Goal: Check status: Check status

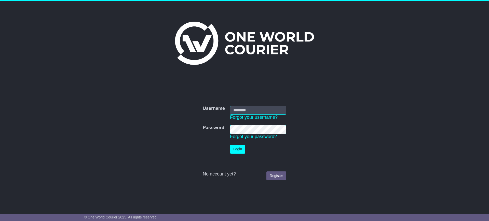
type input "**********"
click at [236, 152] on button "Login" at bounding box center [237, 149] width 15 height 9
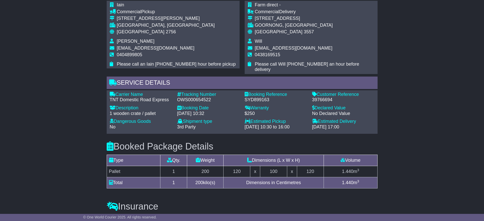
scroll to position [318, 0]
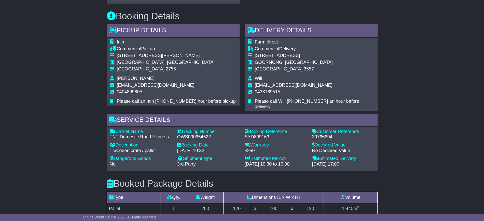
click at [128, 90] on span "0404899805" at bounding box center [129, 91] width 25 height 5
copy span "0404899805"
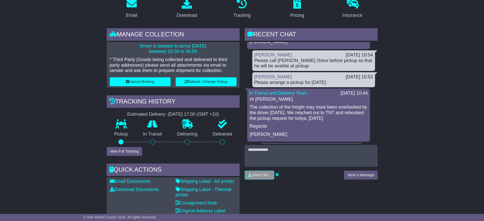
scroll to position [64, 0]
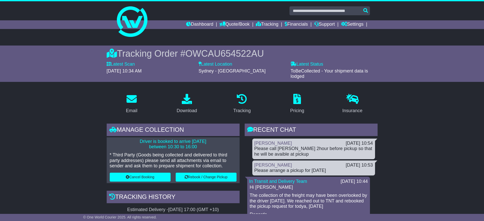
scroll to position [32, 0]
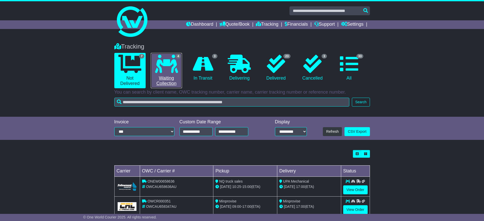
click at [172, 81] on link "4 Waiting Collection" at bounding box center [166, 70] width 31 height 35
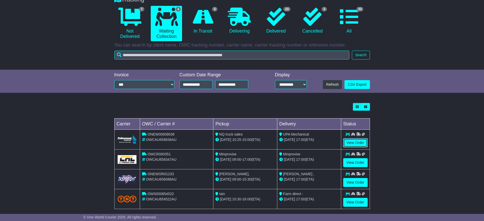
scroll to position [53, 0]
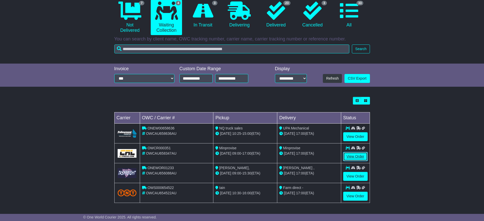
click at [351, 156] on link "View Order" at bounding box center [355, 156] width 24 height 9
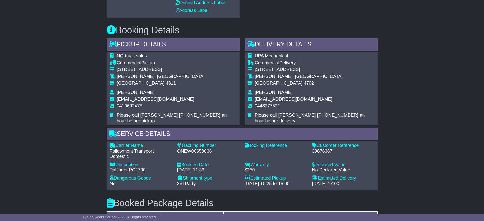
scroll to position [127, 0]
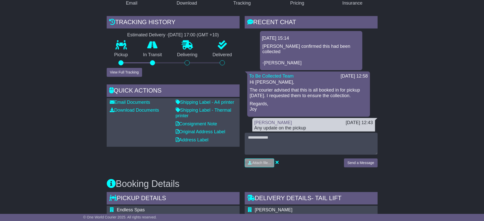
scroll to position [95, 0]
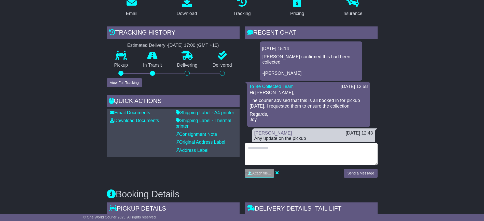
click at [268, 144] on textarea at bounding box center [311, 154] width 133 height 22
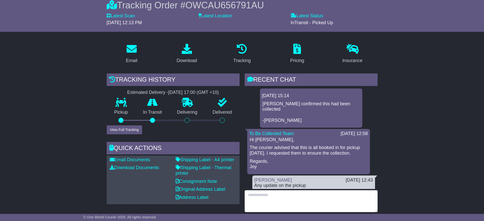
scroll to position [0, 0]
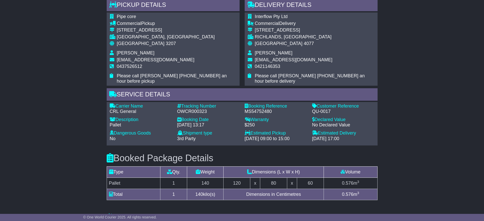
scroll to position [323, 0]
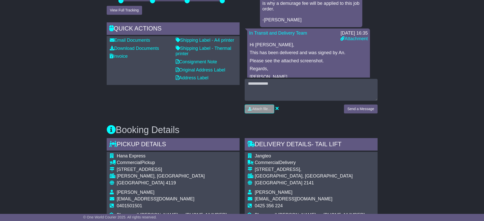
scroll to position [223, 0]
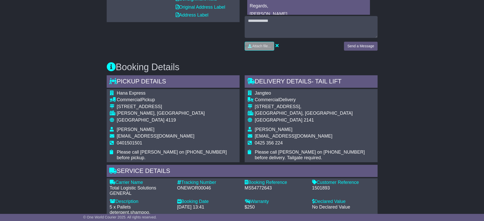
click at [319, 191] on div "Customer Reference - 1501893" at bounding box center [343, 188] width 67 height 17
copy div "1501893"
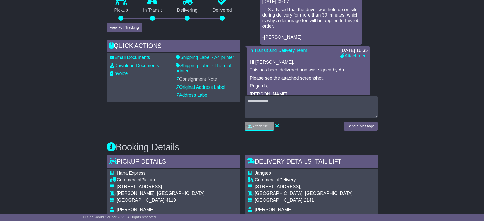
scroll to position [127, 0]
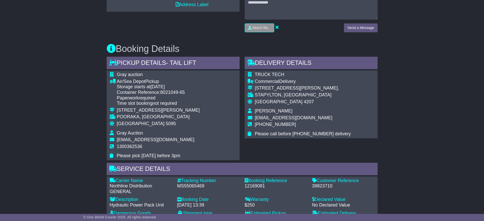
scroll to position [244, 0]
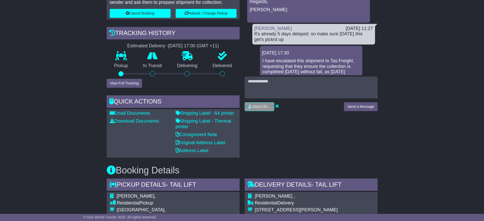
scroll to position [122, 0]
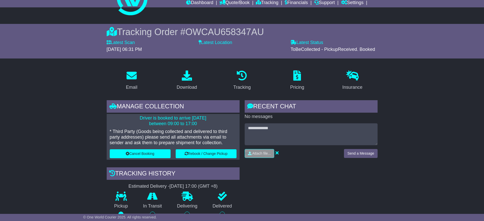
scroll to position [32, 0]
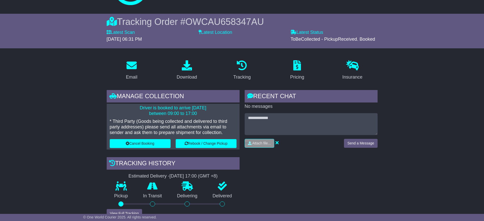
click at [306, 161] on div "RECENT CHAT Loading... No messages Attach file..." at bounding box center [311, 189] width 138 height 198
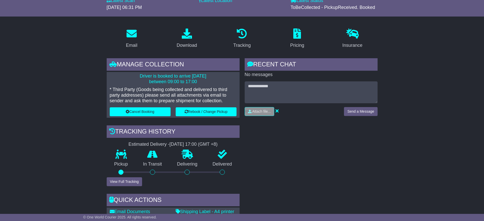
scroll to position [0, 0]
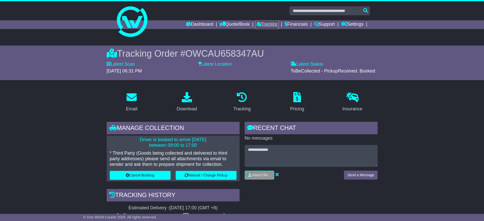
click at [263, 24] on link "Tracking" at bounding box center [267, 24] width 22 height 9
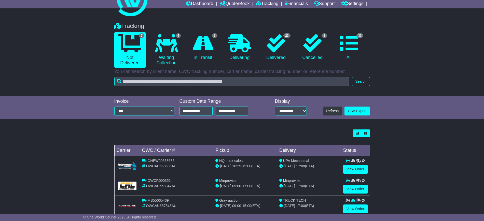
scroll to position [64, 0]
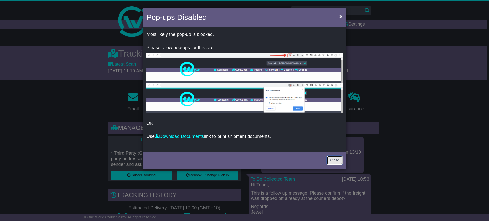
click at [336, 163] on link "Close" at bounding box center [335, 160] width 16 height 9
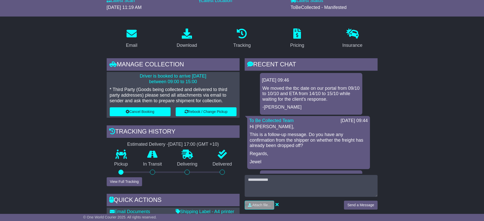
scroll to position [159, 0]
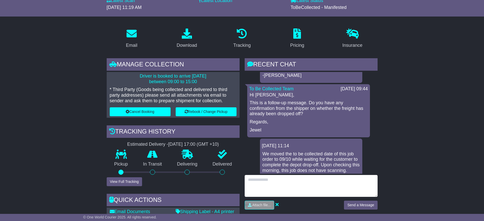
click at [257, 175] on textarea at bounding box center [311, 186] width 133 height 22
click at [254, 179] on textarea "**********" at bounding box center [311, 186] width 133 height 22
click at [274, 179] on textarea "**********" at bounding box center [311, 186] width 133 height 22
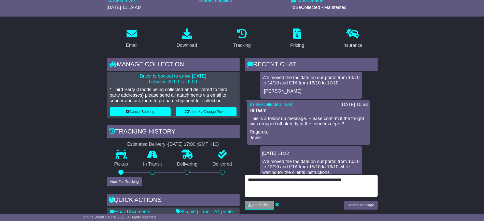
scroll to position [0, 0]
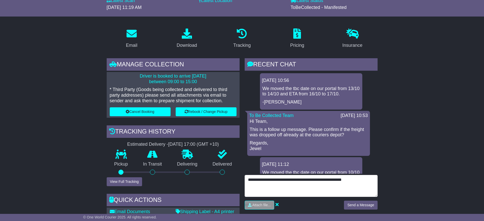
type textarea "**********"
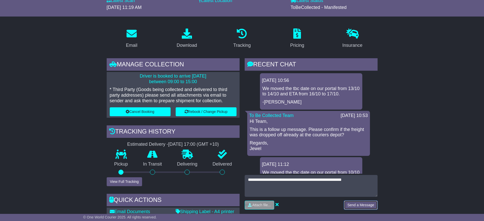
click at [349, 206] on button "Send a Message" at bounding box center [360, 205] width 33 height 9
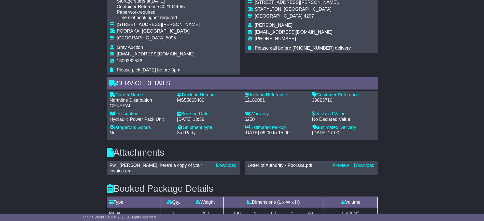
scroll to position [404, 0]
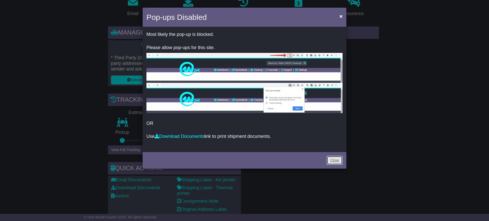
click at [333, 159] on link "Close" at bounding box center [335, 160] width 16 height 9
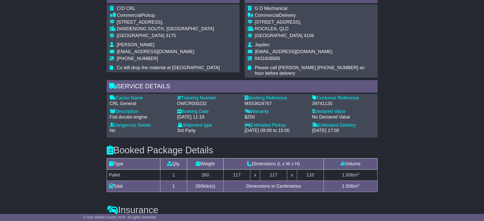
scroll to position [361, 0]
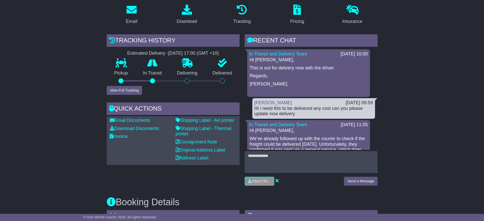
scroll to position [68, 0]
